Goal: Information Seeking & Learning: Learn about a topic

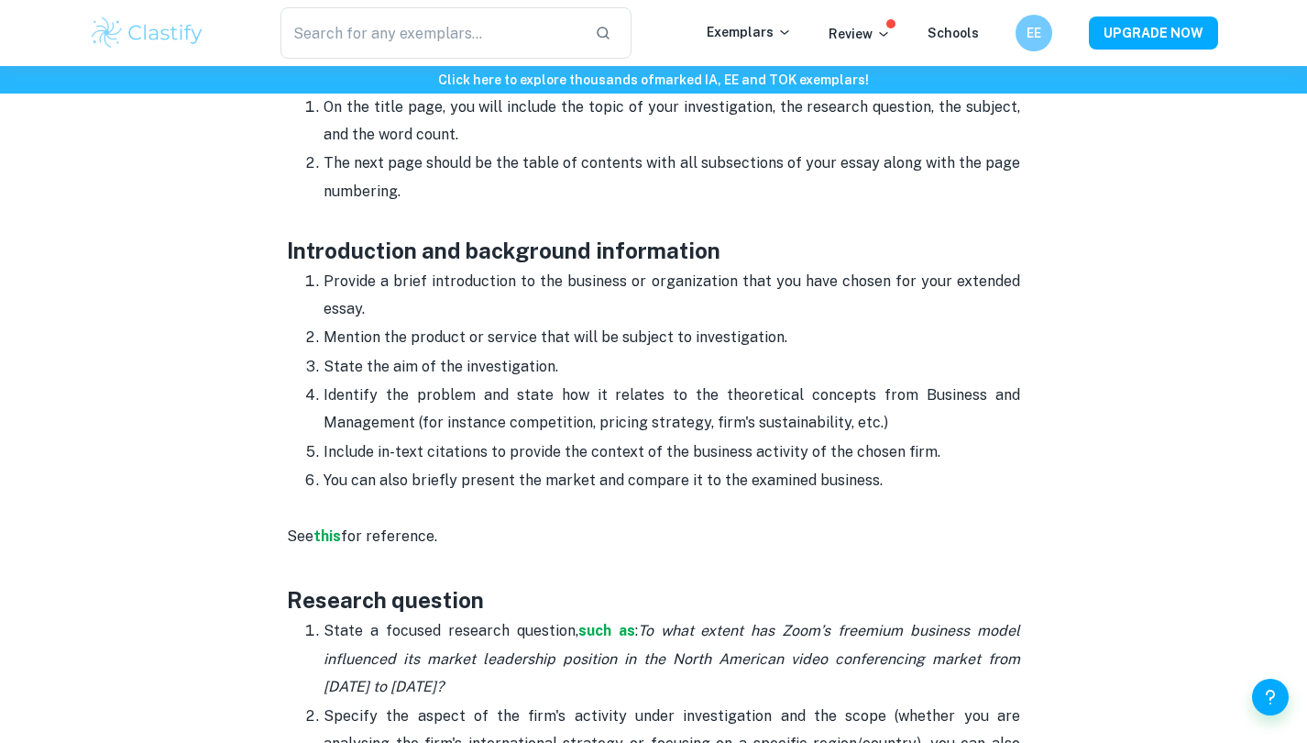
scroll to position [1018, 0]
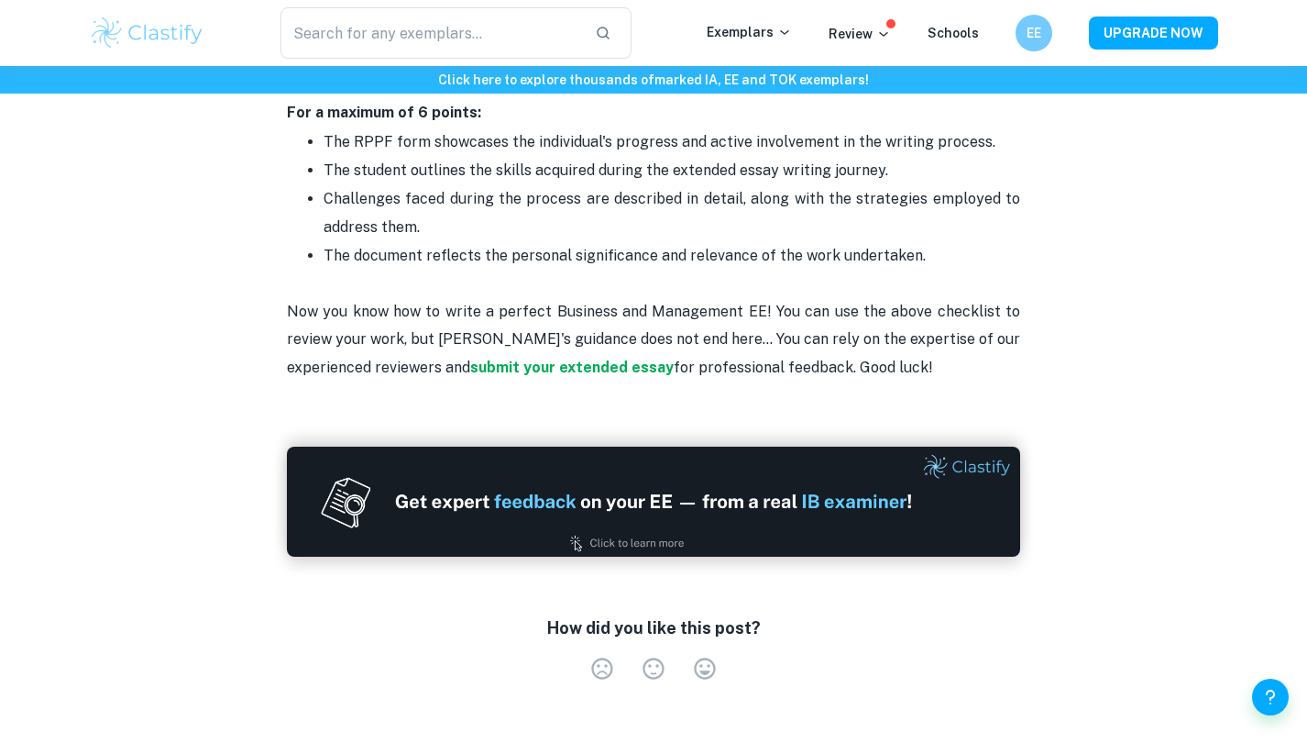
scroll to position [3975, 0]
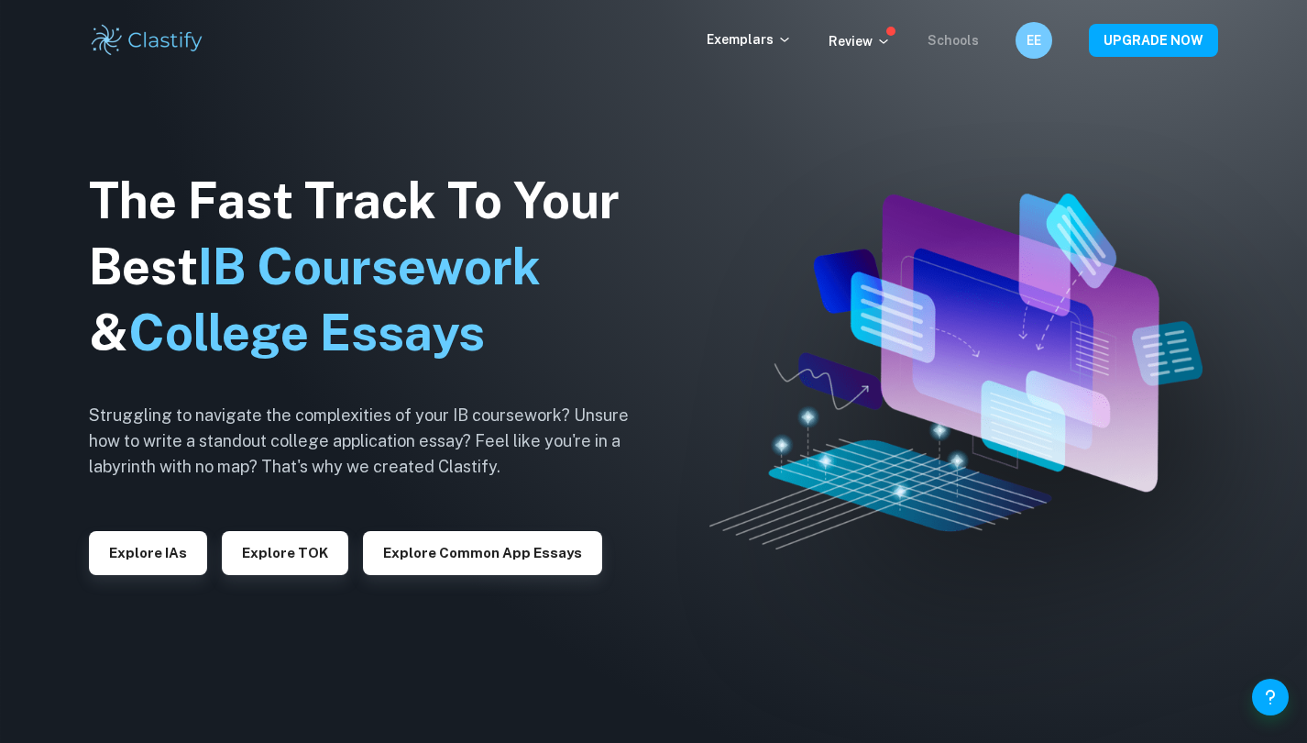
click at [950, 33] on link "Schools" at bounding box center [953, 40] width 51 height 15
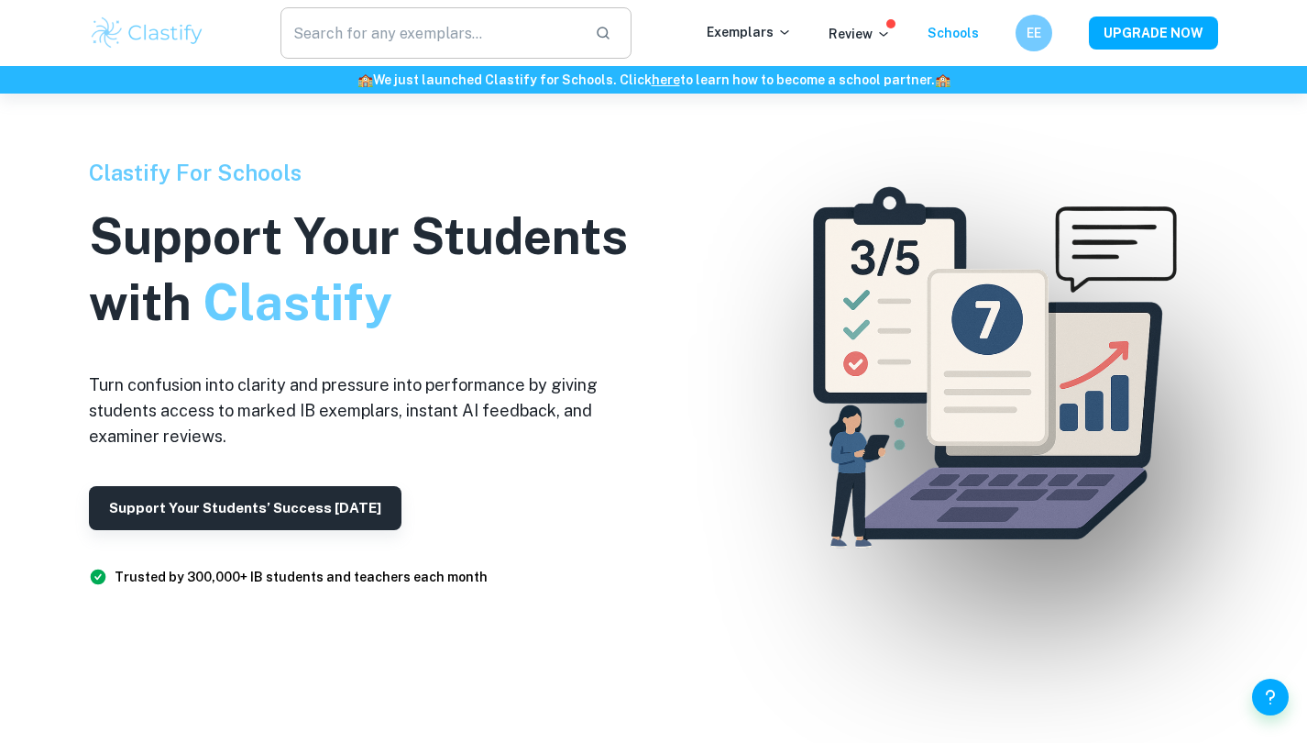
click at [500, 35] on input "text" at bounding box center [431, 32] width 300 height 51
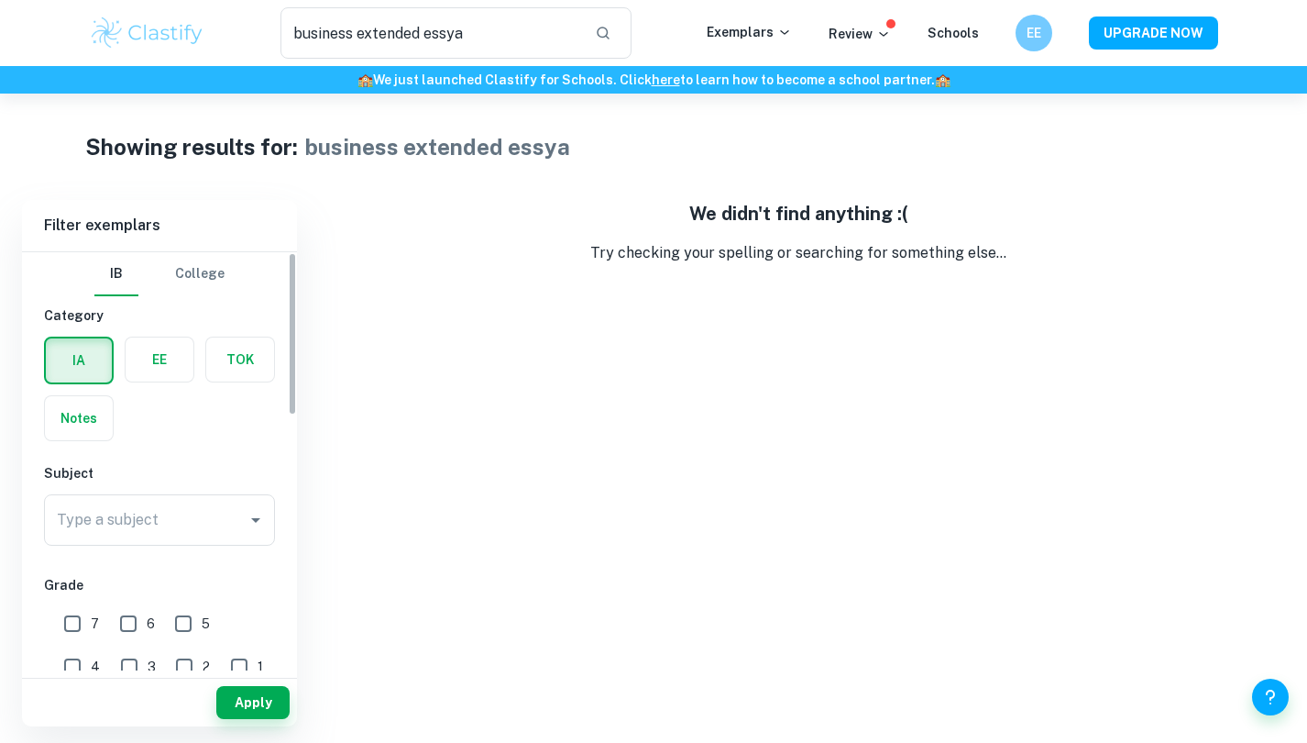
click at [159, 356] on label "button" at bounding box center [160, 359] width 68 height 44
click at [0, 0] on input "radio" at bounding box center [0, 0] width 0 height 0
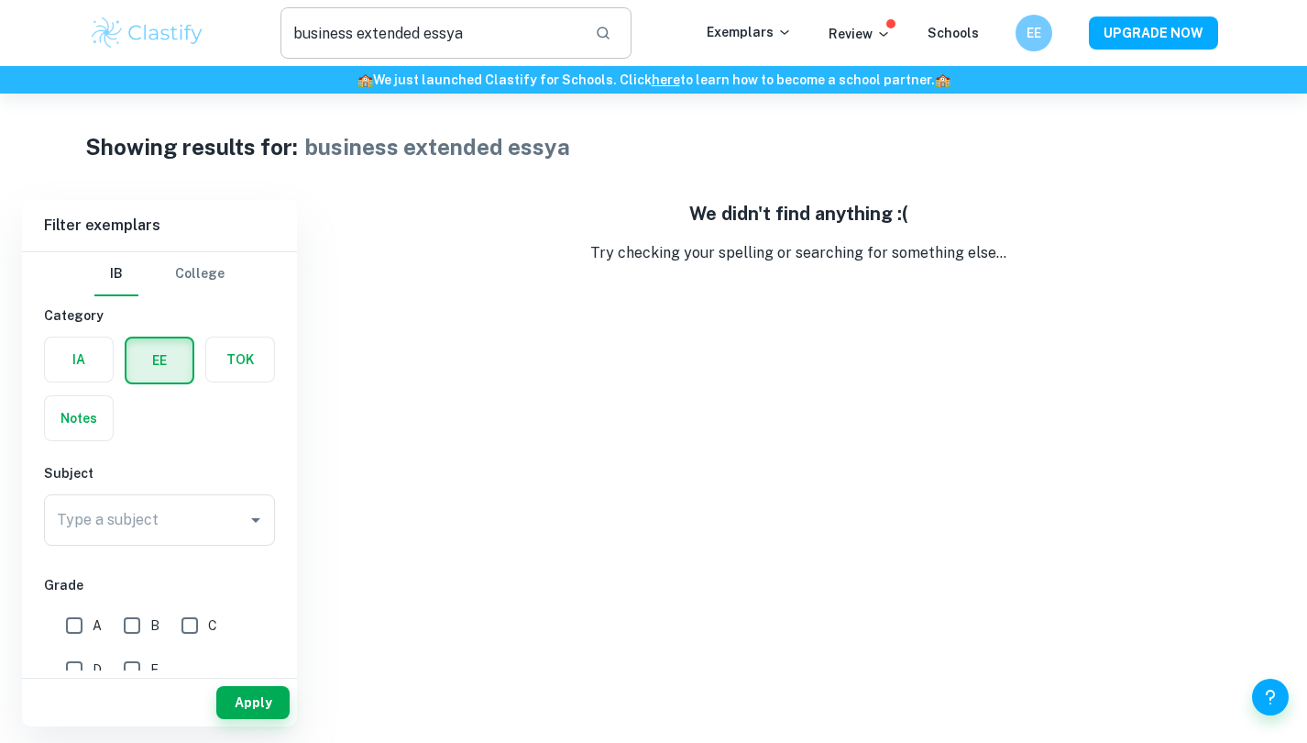
click at [491, 23] on input "business extended essya" at bounding box center [431, 32] width 300 height 51
click at [472, 32] on input "business extended essya" at bounding box center [431, 32] width 300 height 51
drag, startPoint x: 472, startPoint y: 32, endPoint x: 360, endPoint y: 35, distance: 111.9
click at [360, 35] on input "business extended essya" at bounding box center [431, 32] width 300 height 51
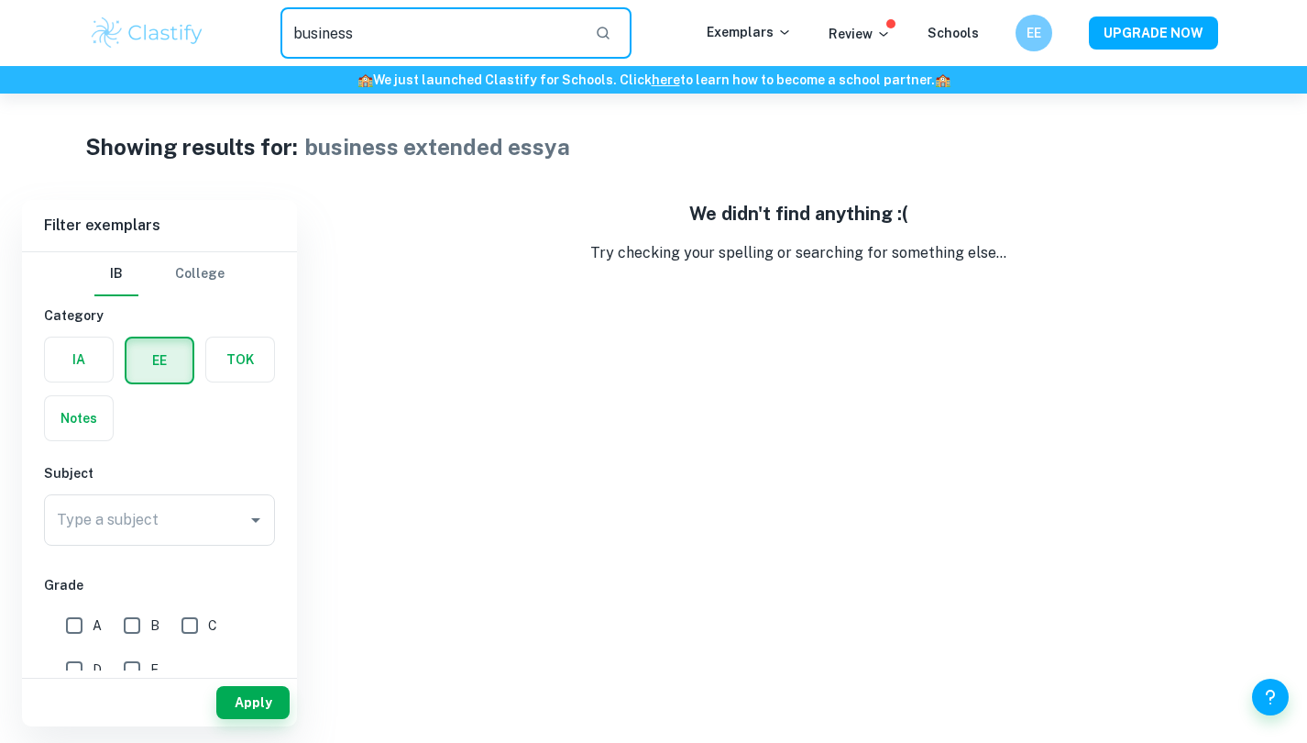
type input "business"
